Goal: Task Accomplishment & Management: Use online tool/utility

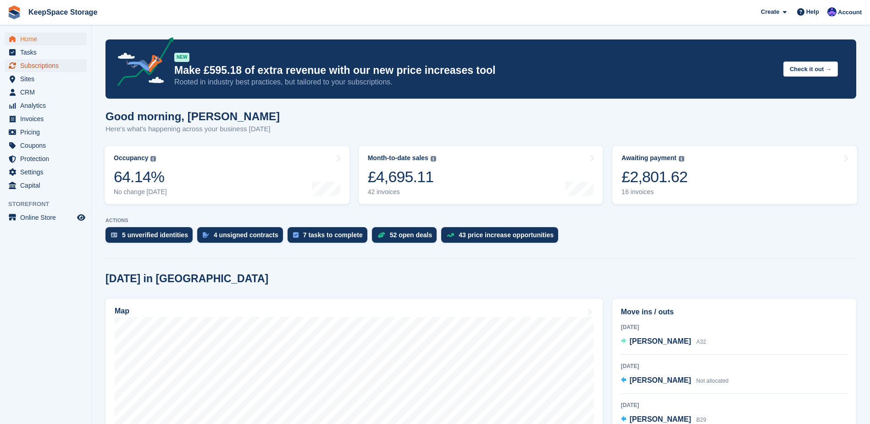
click at [67, 65] on span "Subscriptions" at bounding box center [47, 65] width 55 height 13
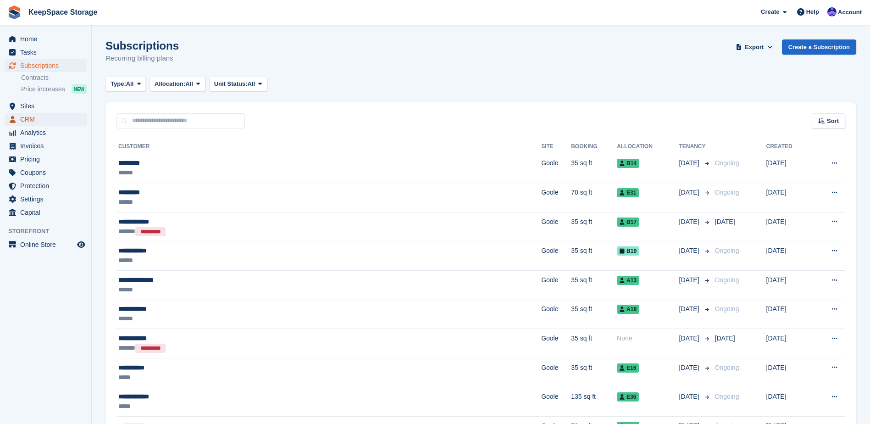
click at [53, 122] on span "CRM" at bounding box center [47, 119] width 55 height 13
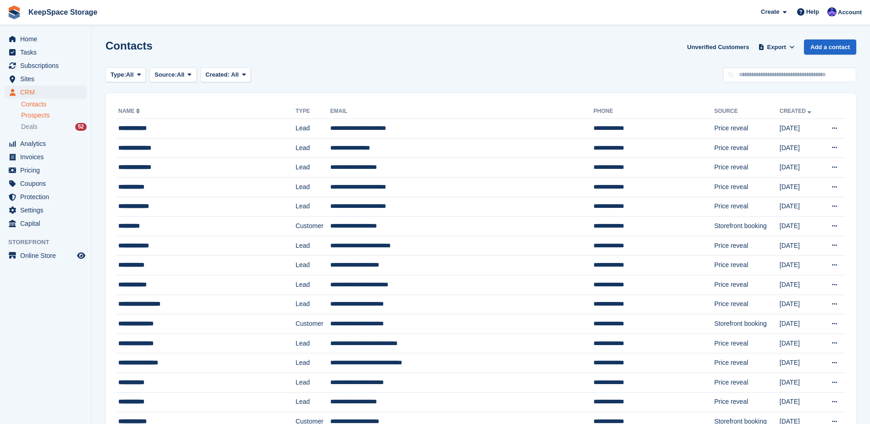
click at [61, 112] on div "Prospects" at bounding box center [54, 115] width 66 height 9
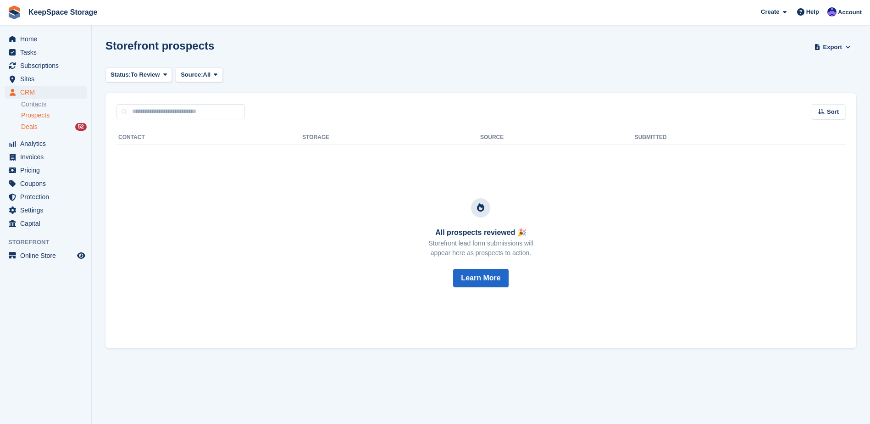
click at [53, 126] on div "Deals 52" at bounding box center [54, 126] width 66 height 9
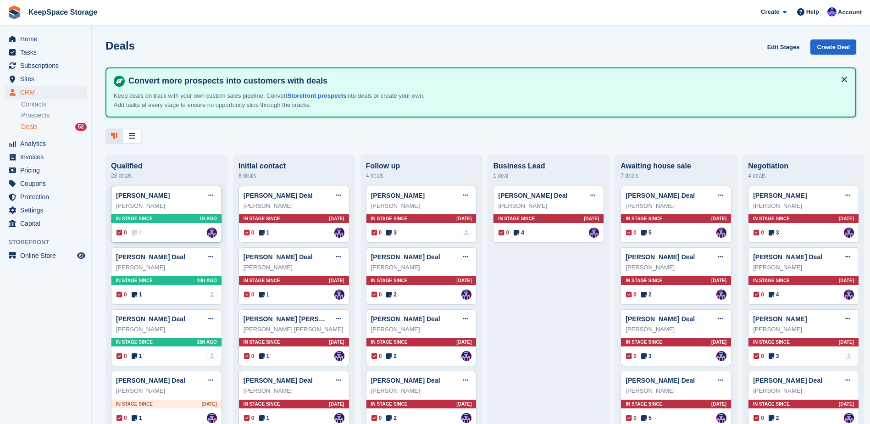
click at [168, 204] on div "[PERSON_NAME]" at bounding box center [166, 205] width 101 height 9
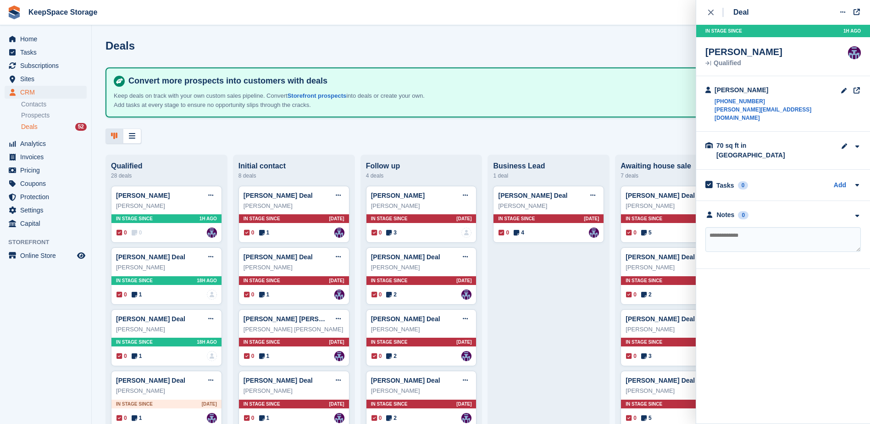
drag, startPoint x: 783, startPoint y: 230, endPoint x: 788, endPoint y: 228, distance: 5.2
click at [784, 229] on textarea at bounding box center [782, 239] width 155 height 25
type textarea "**********"
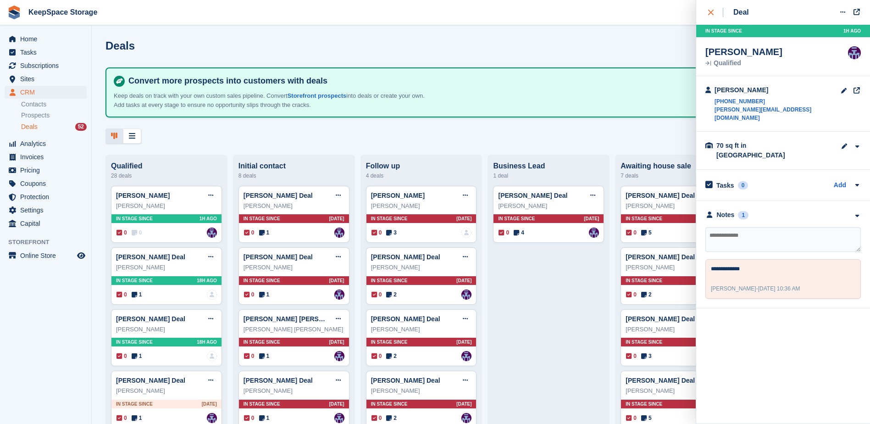
click at [710, 7] on button "close" at bounding box center [715, 12] width 21 height 25
